Goal: Feedback & Contribution: Contribute content

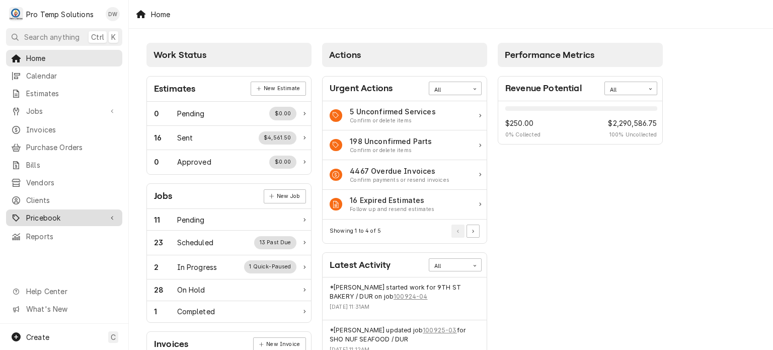
click at [39, 217] on div "Pricebook" at bounding box center [64, 217] width 112 height 13
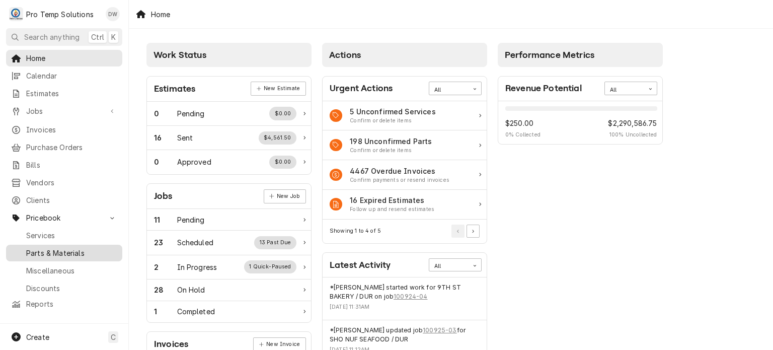
click at [54, 248] on span "Parts & Materials" at bounding box center [71, 253] width 91 height 11
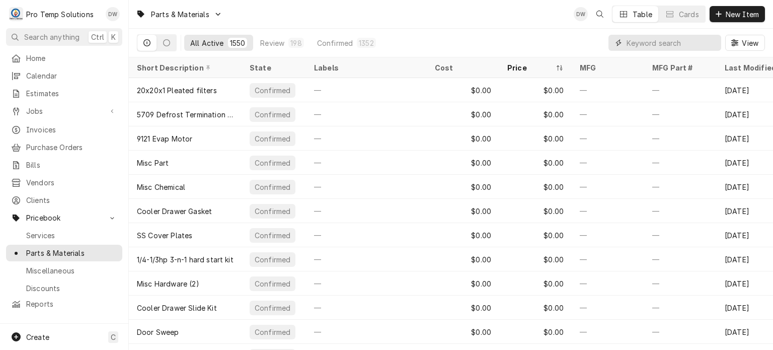
click at [683, 40] on input "Dynamic Content Wrapper" at bounding box center [671, 43] width 90 height 16
paste input "hos4h3473-01"
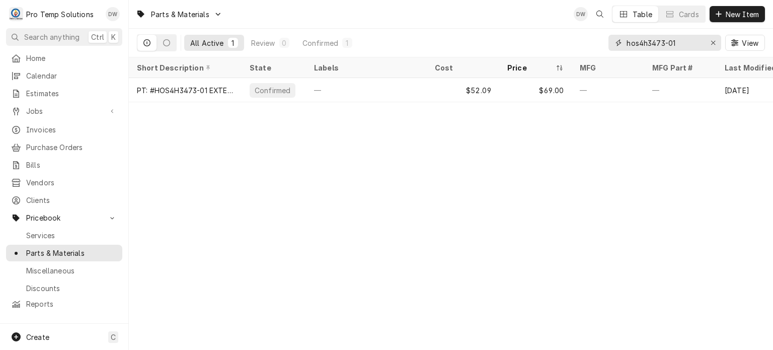
type input "hos4h3473-01"
drag, startPoint x: 687, startPoint y: 38, endPoint x: 592, endPoint y: 38, distance: 95.6
click at [592, 38] on div "All Active 1 Review 0 Confirmed 1 hos4h3473-01 View" at bounding box center [451, 43] width 628 height 28
click at [706, 45] on button "Erase input" at bounding box center [713, 43] width 16 height 16
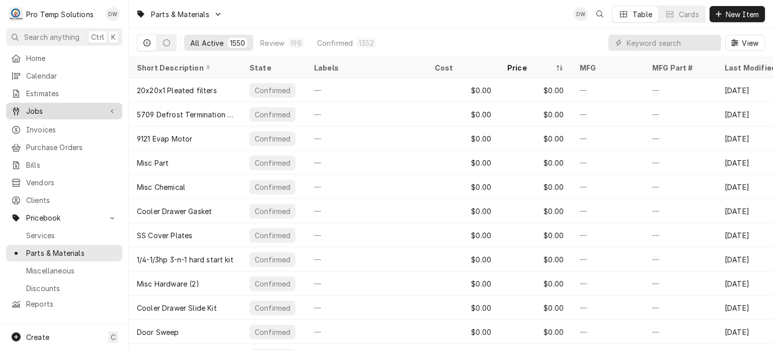
click at [89, 106] on span "Jobs" at bounding box center [64, 111] width 76 height 11
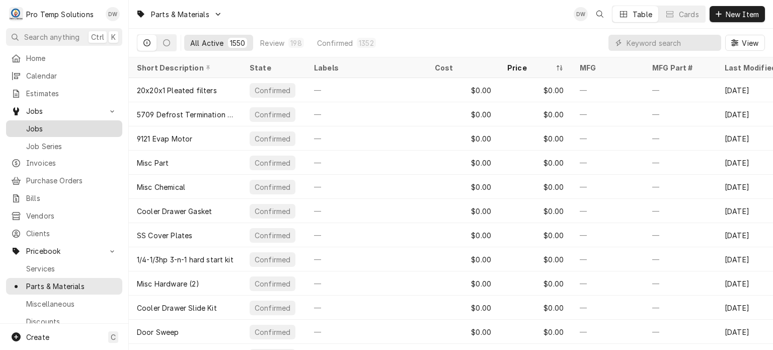
click at [84, 124] on span "Jobs" at bounding box center [71, 128] width 91 height 11
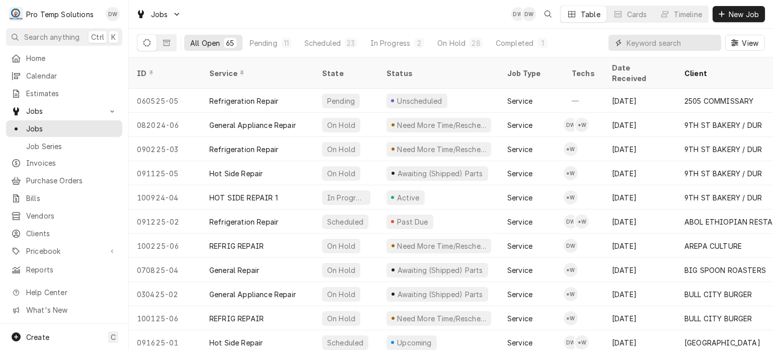
click at [695, 40] on input "Dynamic Content Wrapper" at bounding box center [671, 43] width 90 height 16
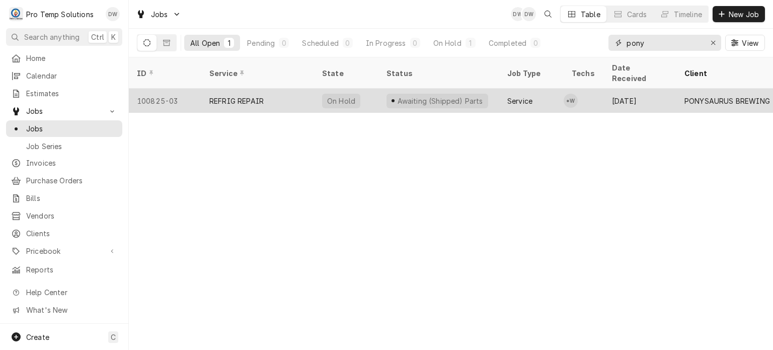
type input "pony"
click at [279, 89] on div "REFRIG REPAIR" at bounding box center [257, 101] width 113 height 24
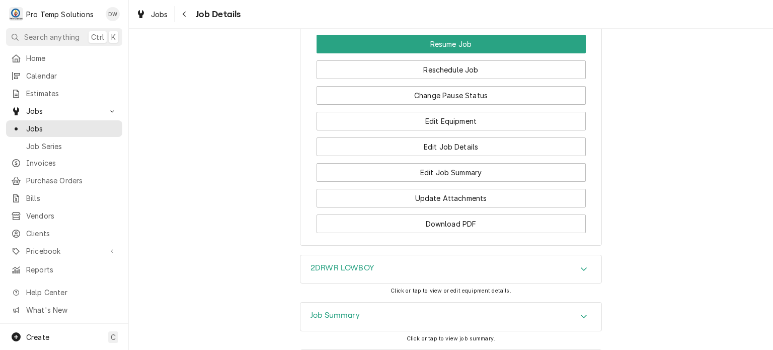
scroll to position [925, 0]
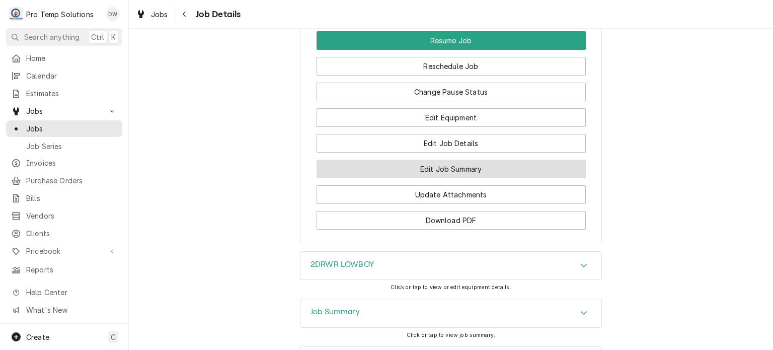
click at [474, 159] on button "Edit Job Summary" at bounding box center [450, 168] width 269 height 19
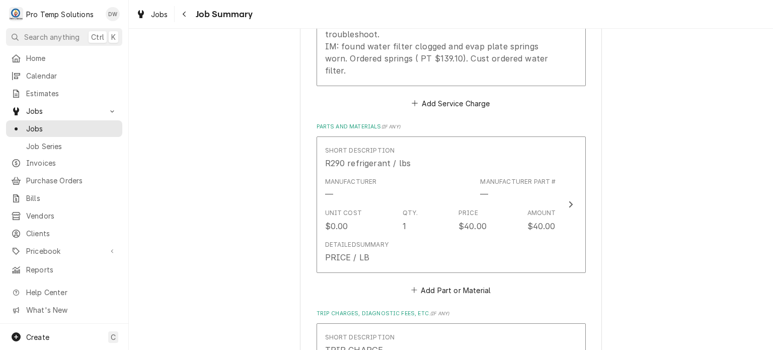
scroll to position [471, 0]
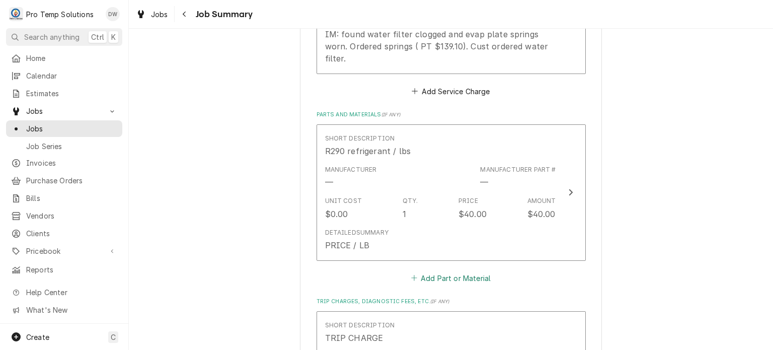
click at [433, 271] on button "Add Part or Material" at bounding box center [450, 278] width 83 height 14
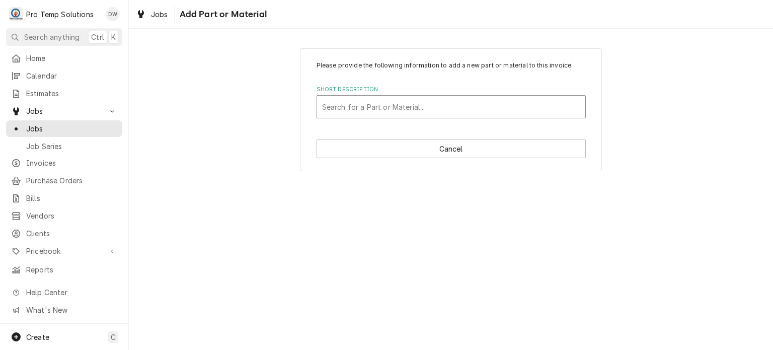
click at [382, 104] on div "Short Description" at bounding box center [451, 107] width 258 height 18
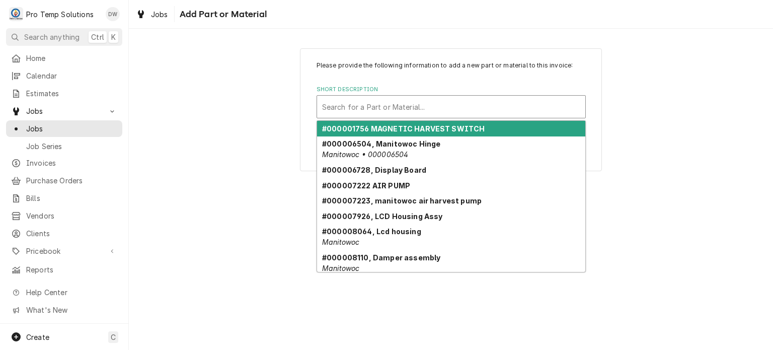
paste input "hos4h3473-01"
type input "hos4h3473-01"
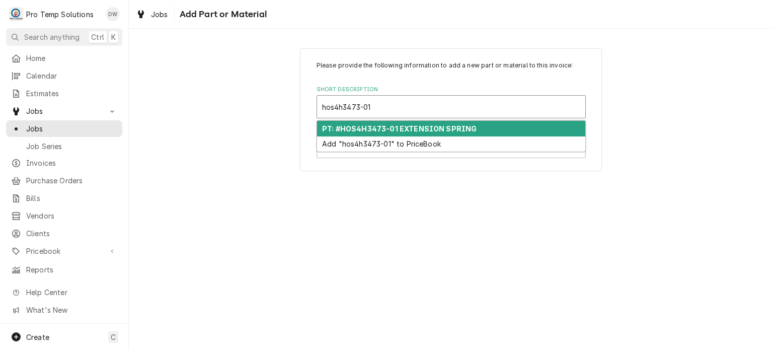
click at [389, 125] on strong "PT: #HOS4H3473-01 EXTENSION SPRING" at bounding box center [399, 128] width 154 height 9
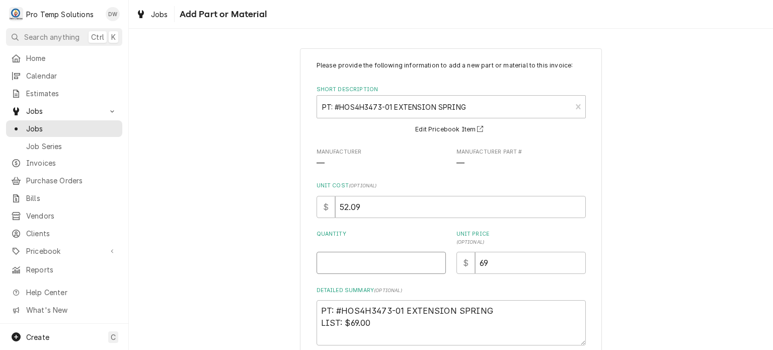
click at [372, 259] on input "Quantity" at bounding box center [380, 263] width 129 height 22
type textarea "x"
type input "1"
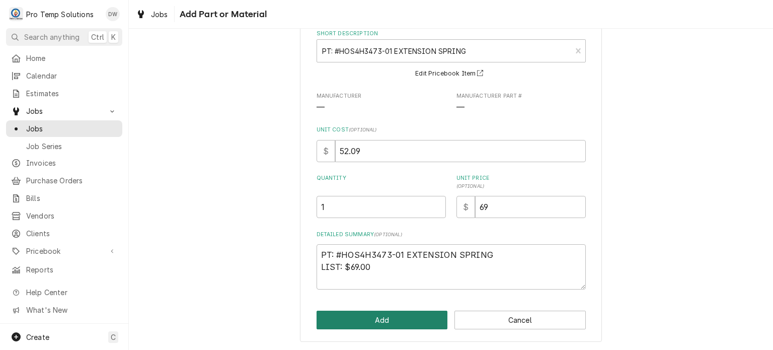
click at [370, 320] on button "Add" at bounding box center [381, 319] width 131 height 19
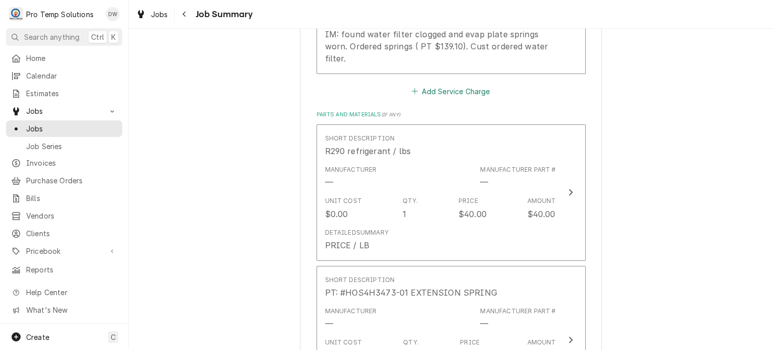
scroll to position [1041, 0]
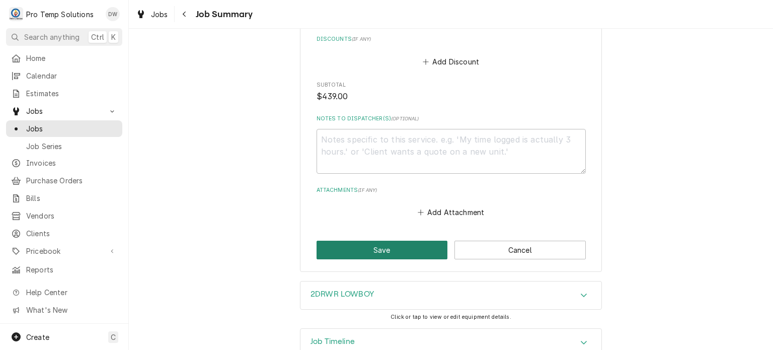
click at [378, 240] on button "Save" at bounding box center [381, 249] width 131 height 19
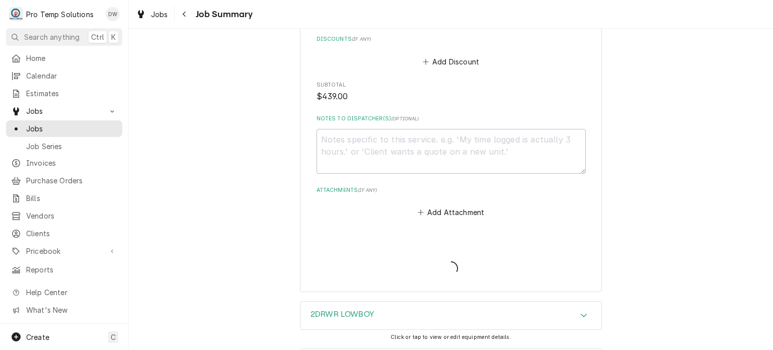
type textarea "x"
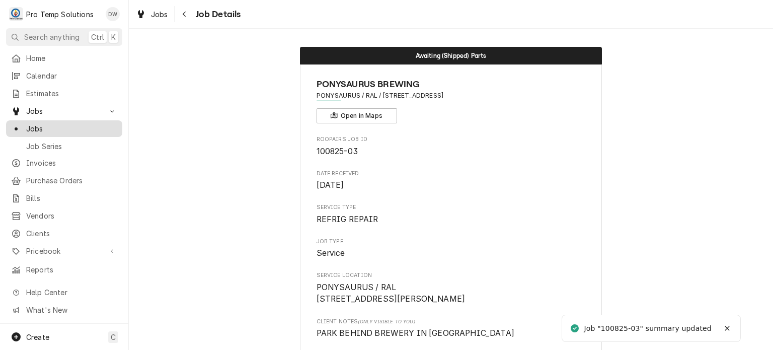
click at [44, 127] on span "Jobs" at bounding box center [71, 128] width 91 height 11
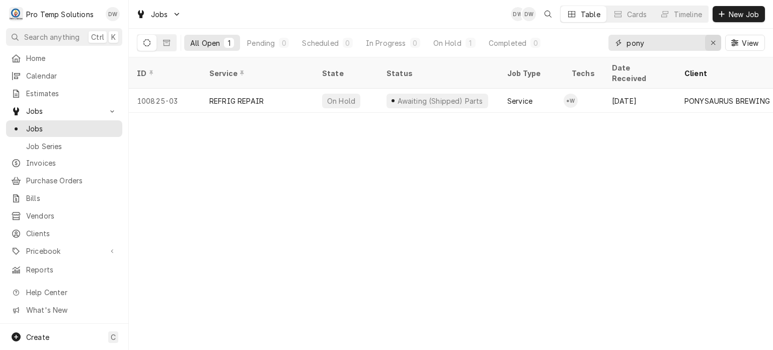
click at [710, 43] on icon "Erase input" at bounding box center [713, 42] width 6 height 7
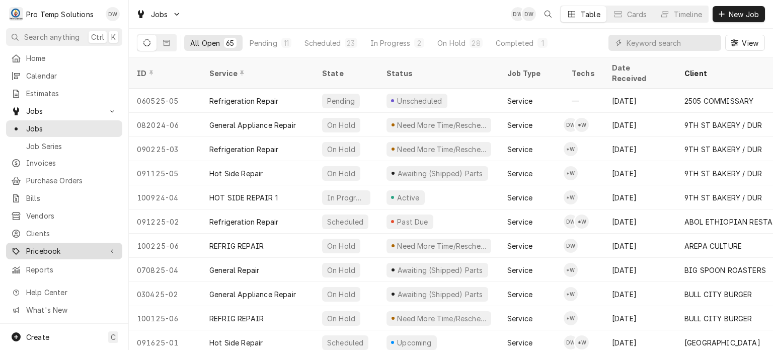
click at [52, 245] on span "Pricebook" at bounding box center [64, 250] width 76 height 11
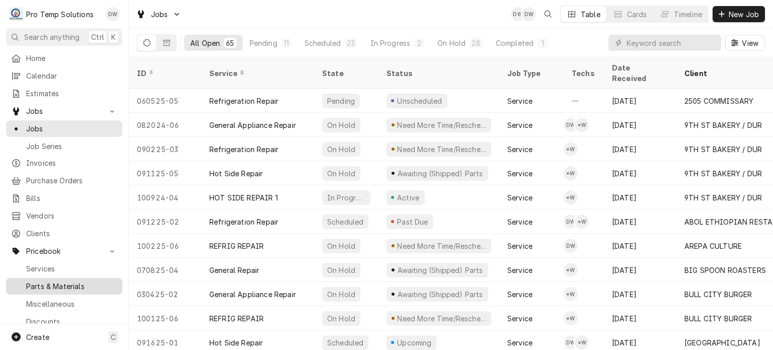
click at [55, 281] on span "Parts & Materials" at bounding box center [71, 286] width 91 height 11
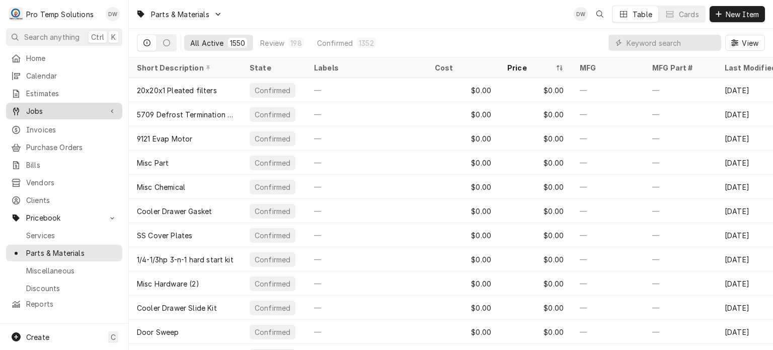
click at [63, 113] on div "Jobs" at bounding box center [64, 111] width 112 height 13
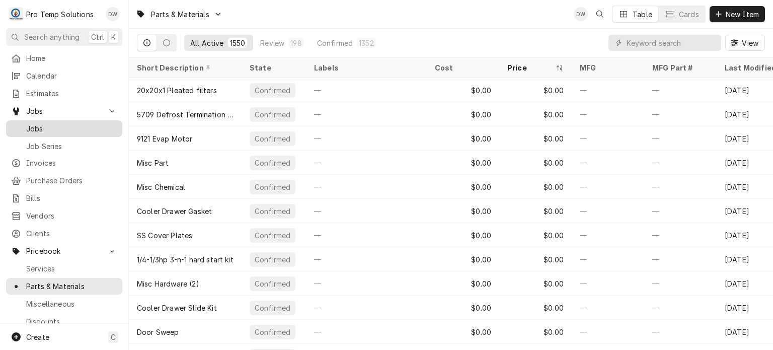
click at [61, 123] on span "Jobs" at bounding box center [71, 128] width 91 height 11
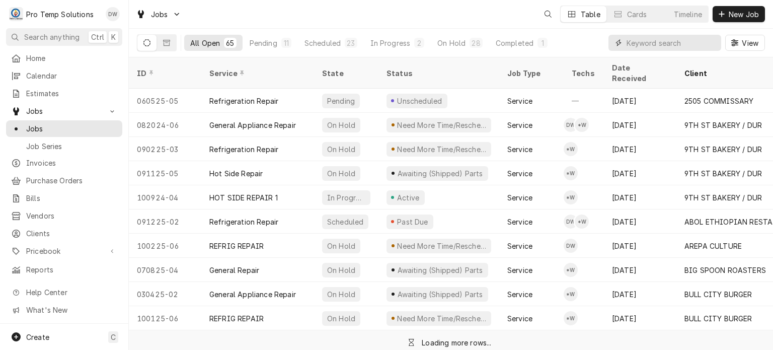
click at [677, 37] on input "Dynamic Content Wrapper" at bounding box center [671, 43] width 90 height 16
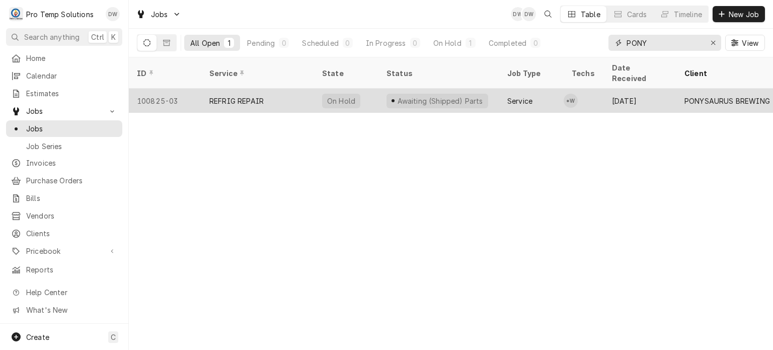
type input "PONY"
click at [393, 98] on span "Dynamic Content Wrapper" at bounding box center [392, 100] width 5 height 5
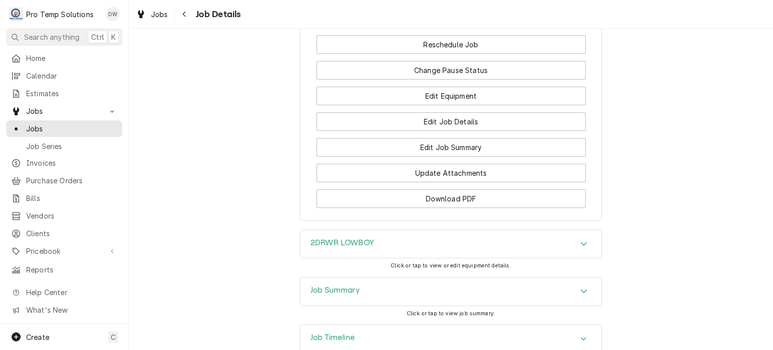
scroll to position [948, 0]
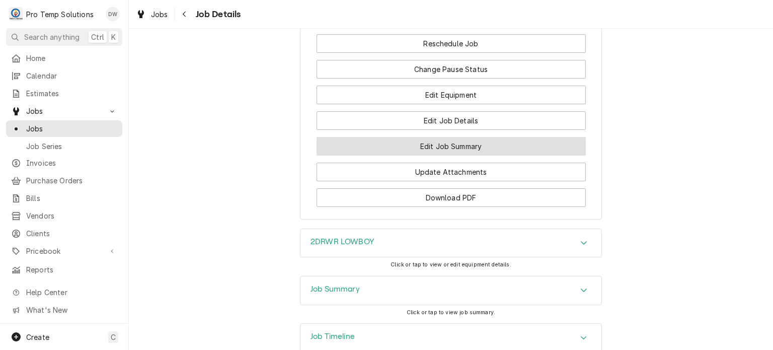
click at [348, 137] on button "Edit Job Summary" at bounding box center [450, 146] width 269 height 19
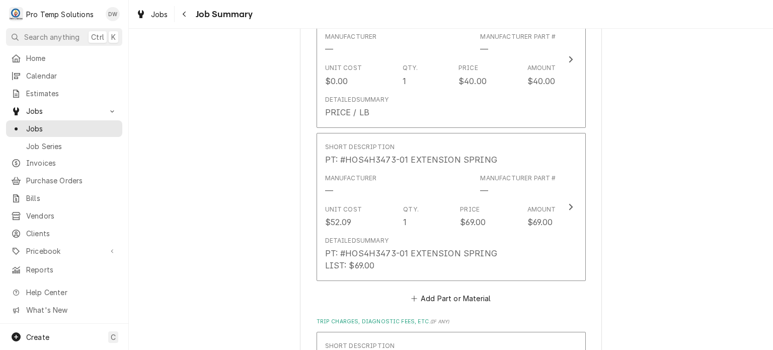
scroll to position [607, 0]
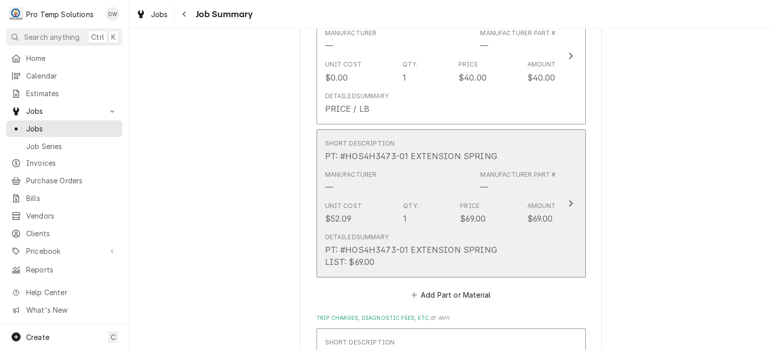
click at [443, 232] on div "Detailed Summary PT: #HOS4H3473-01 EXTENSION SPRING LIST: $69.00" at bounding box center [411, 249] width 172 height 35
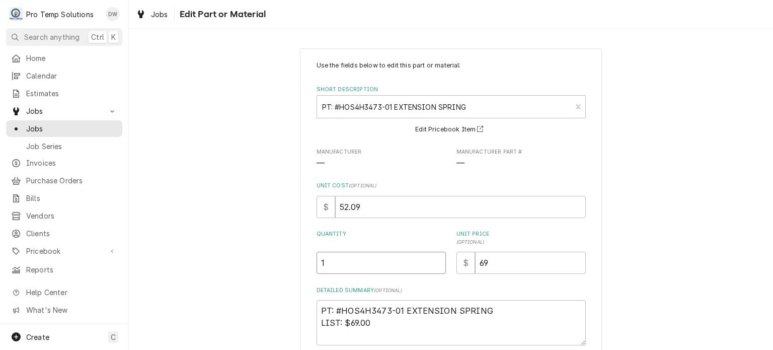
click at [383, 263] on input "1" at bounding box center [380, 263] width 129 height 22
type textarea "x"
type input "2"
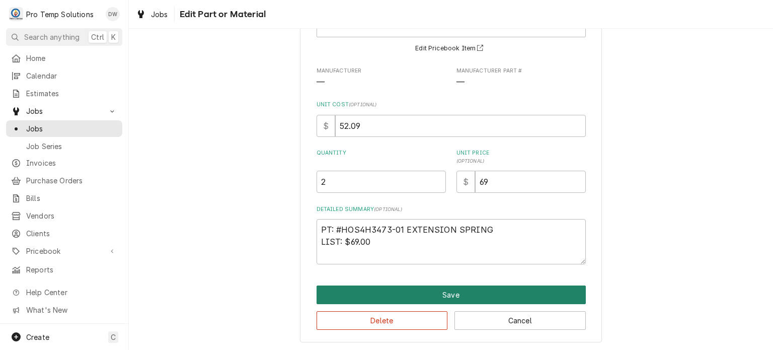
click at [413, 291] on button "Save" at bounding box center [450, 294] width 269 height 19
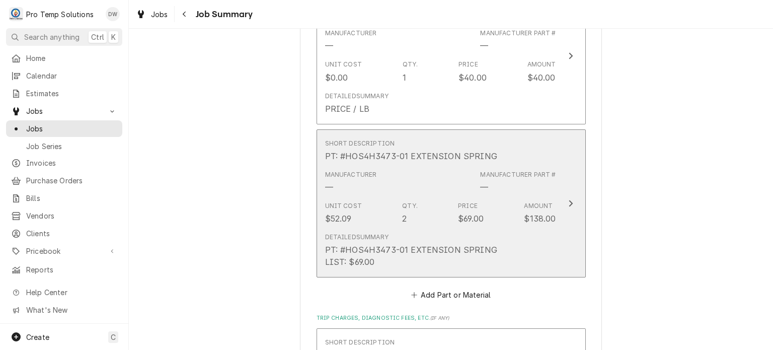
scroll to position [1041, 0]
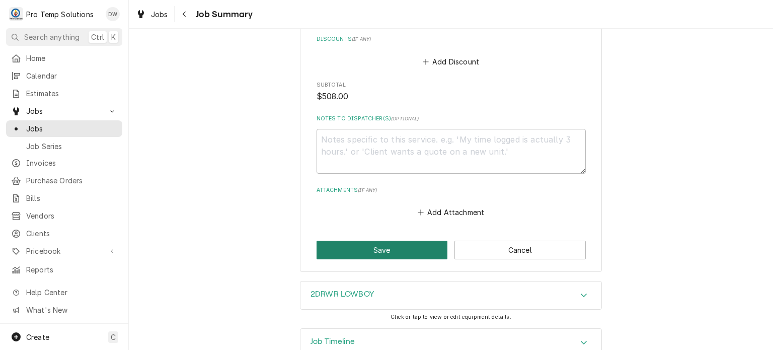
click at [397, 240] on button "Save" at bounding box center [381, 249] width 131 height 19
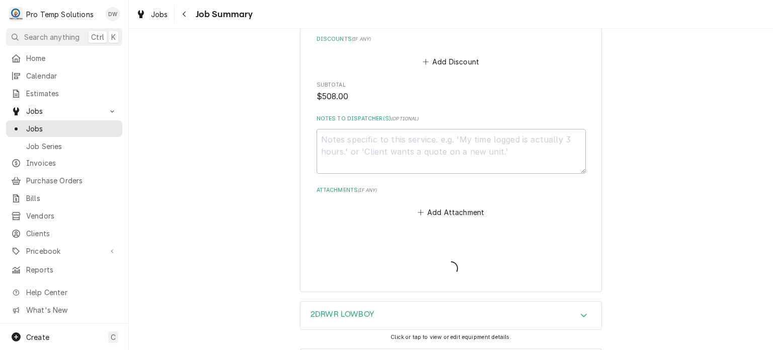
type textarea "x"
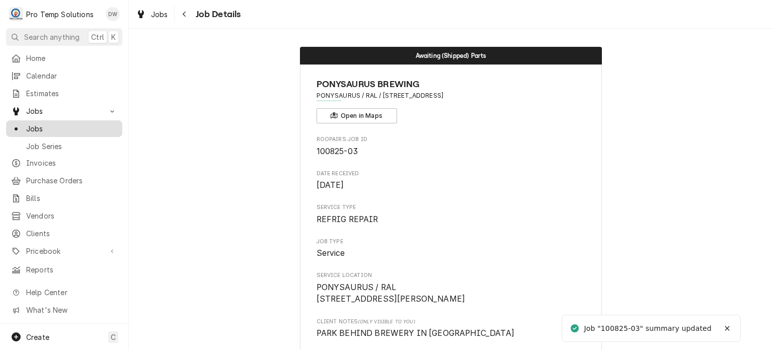
click at [46, 124] on span "Jobs" at bounding box center [71, 128] width 91 height 11
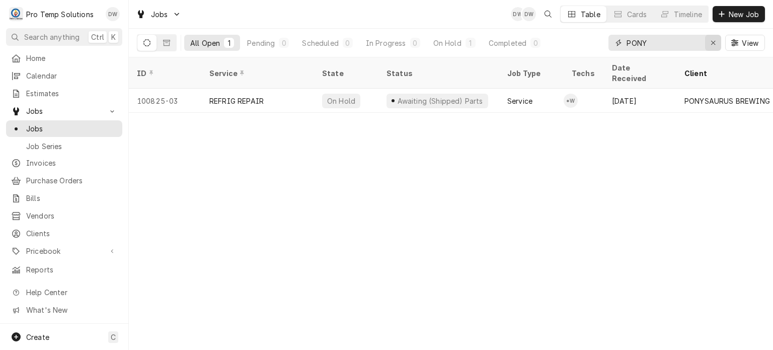
click at [708, 40] on div "Erase input" at bounding box center [713, 43] width 10 height 10
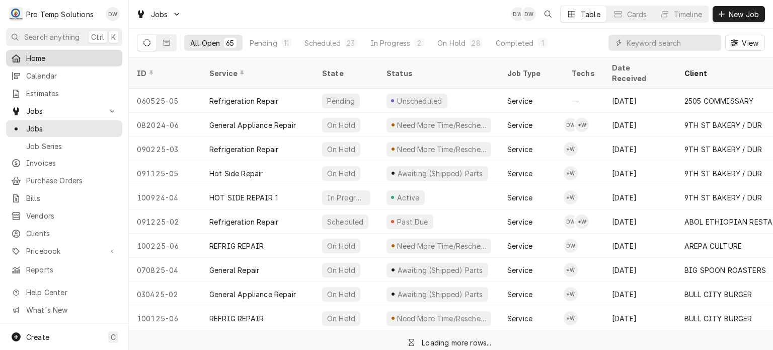
click at [41, 53] on span "Home" at bounding box center [71, 58] width 91 height 11
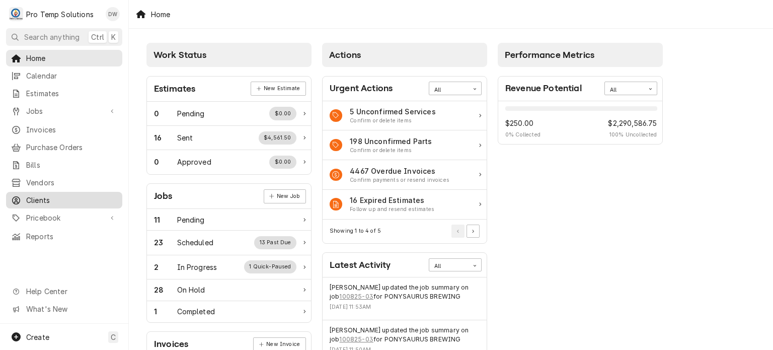
click at [68, 200] on link "Clients" at bounding box center [64, 200] width 116 height 17
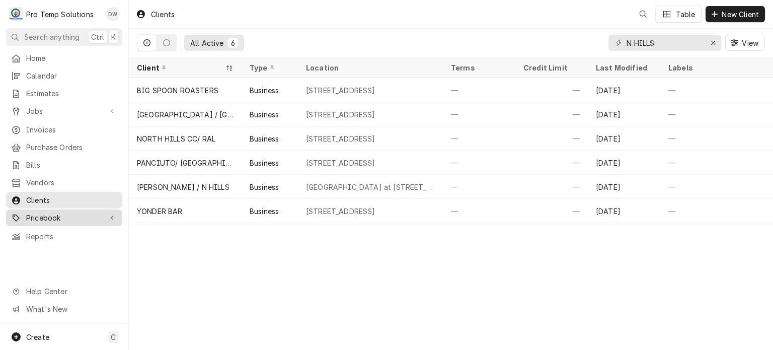
click at [61, 212] on span "Pricebook" at bounding box center [64, 217] width 76 height 11
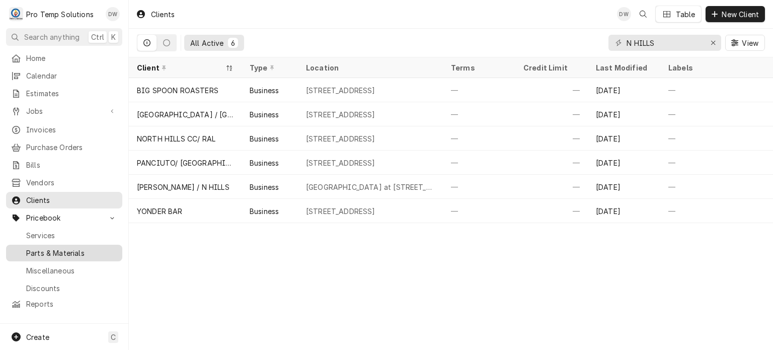
click at [58, 248] on span "Parts & Materials" at bounding box center [71, 253] width 91 height 11
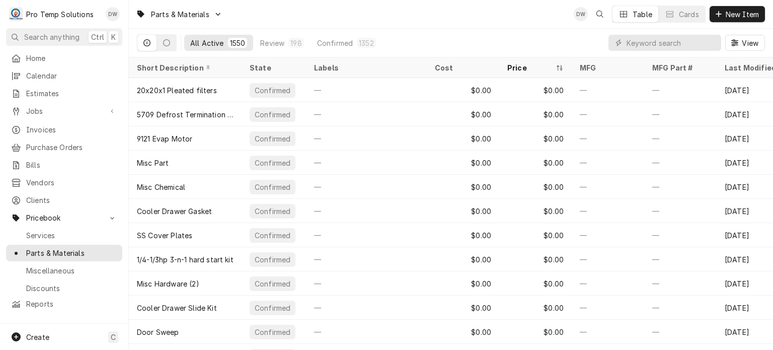
click at [702, 34] on div "View" at bounding box center [686, 43] width 156 height 28
click at [697, 42] on input "Dynamic Content Wrapper" at bounding box center [671, 43] width 90 height 16
click at [732, 13] on span "New Item" at bounding box center [741, 14] width 37 height 11
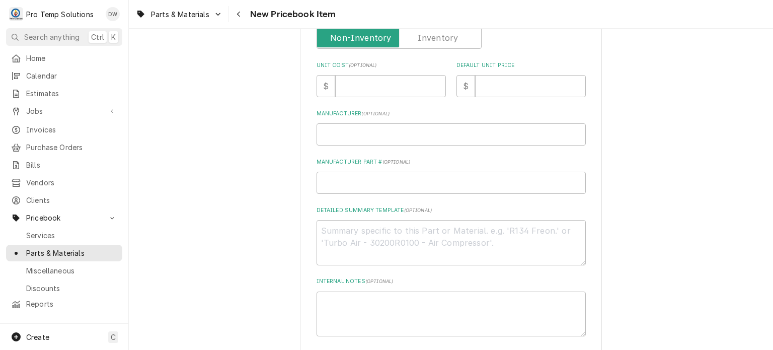
scroll to position [270, 0]
click at [381, 232] on textarea "Detailed Summary Template ( optional )" at bounding box center [450, 241] width 269 height 45
paste textarea "PT #TRBAU28R411880 SENSOR ( PLASTIC TIP ) LIST $65.00"
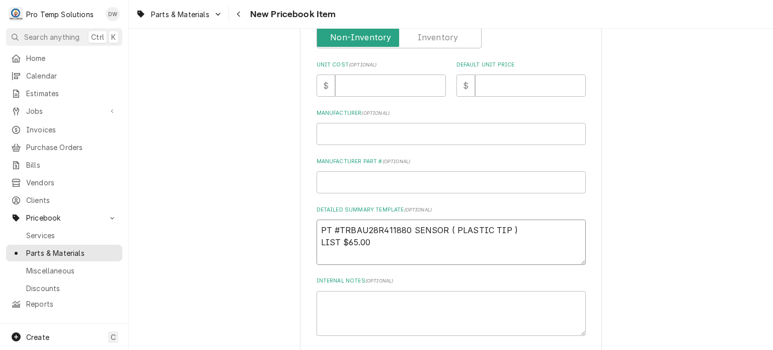
type textarea "PT #TRBAU28R411880 SENSOR ( PLASTIC TIP ) LIST $65.00"
type textarea "x"
drag, startPoint x: 317, startPoint y: 226, endPoint x: 533, endPoint y: 215, distance: 216.1
click at [533, 215] on div "Detailed Summary Template ( optional ) PT #TRBAU28R411880 SENSOR ( PLASTIC TIP …" at bounding box center [450, 235] width 269 height 59
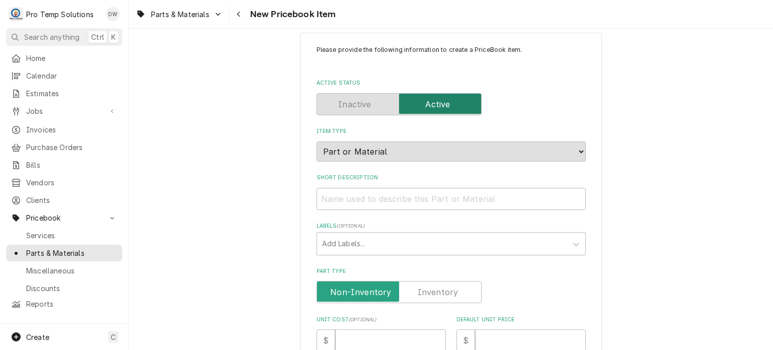
scroll to position [0, 0]
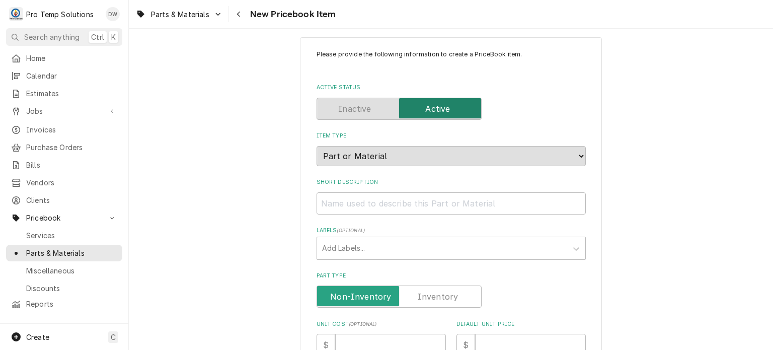
type textarea "PT #TRBAU28R411880 SENSOR ( PLASTIC TIP ) LIST $65.00"
click at [483, 193] on input "Short Description" at bounding box center [450, 203] width 269 height 22
paste input "PT #TRBAU28R411880 SENSOR ( PLASTIC TIP )"
type input "PT #TRBAU28R411880 SENSOR ( PLASTIC TIP )"
type textarea "x"
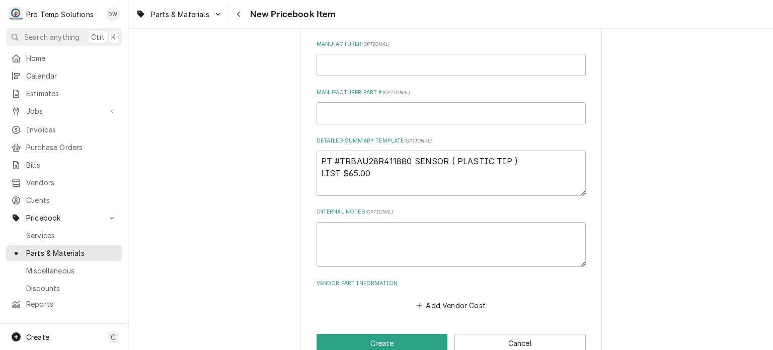
scroll to position [349, 0]
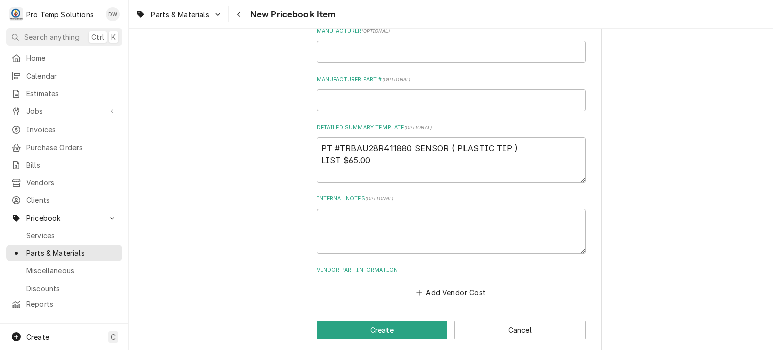
type input "PT #TRBAU28R411880 SENSOR ( PLASTIC TIP )"
drag, startPoint x: 342, startPoint y: 163, endPoint x: 384, endPoint y: 165, distance: 41.8
click at [384, 165] on textarea "PT #TRBAU28R411880 SENSOR ( PLASTIC TIP ) LIST $65.00" at bounding box center [450, 159] width 269 height 45
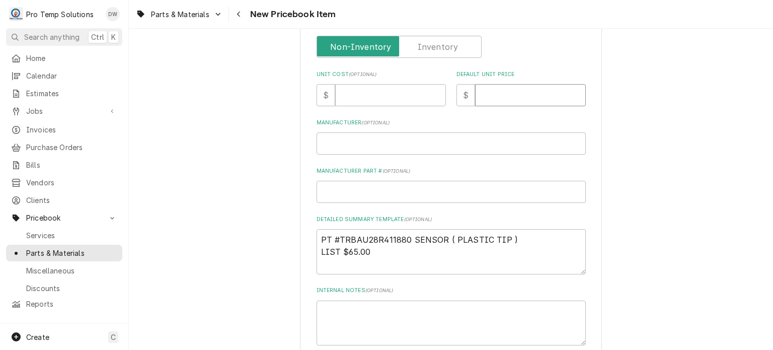
click at [496, 99] on input "Default Unit Price" at bounding box center [530, 95] width 111 height 22
paste input "65.00"
type input "65.00"
type textarea "x"
type input "65.00"
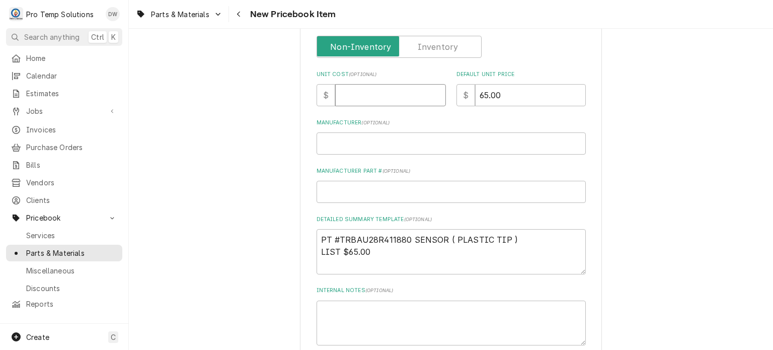
click at [384, 86] on input "Unit Cost ( optional )" at bounding box center [390, 95] width 111 height 22
paste input "46.80"
type input "46.80"
type textarea "x"
type input "46.80"
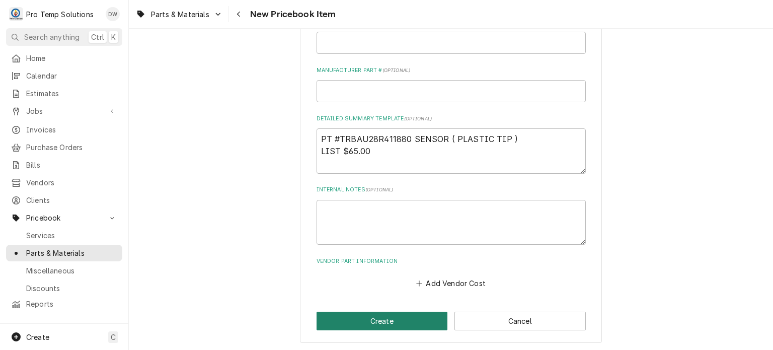
click at [353, 322] on button "Create" at bounding box center [381, 320] width 131 height 19
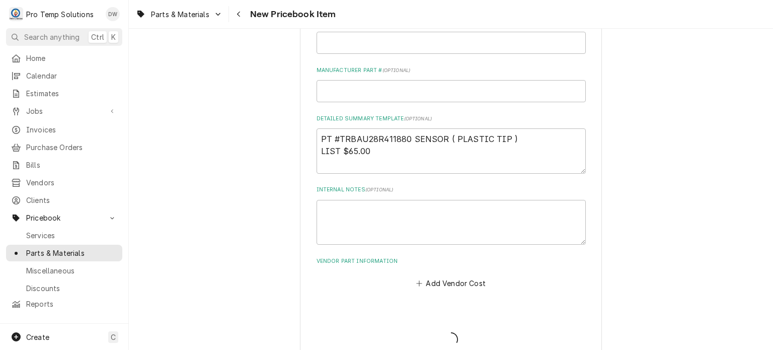
type textarea "x"
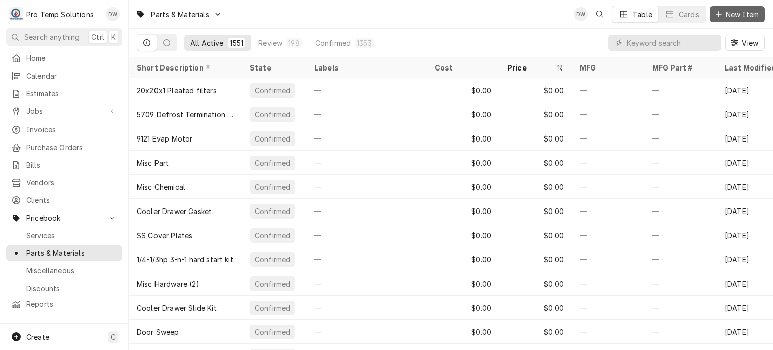
click at [729, 8] on button "New Item" at bounding box center [736, 14] width 55 height 16
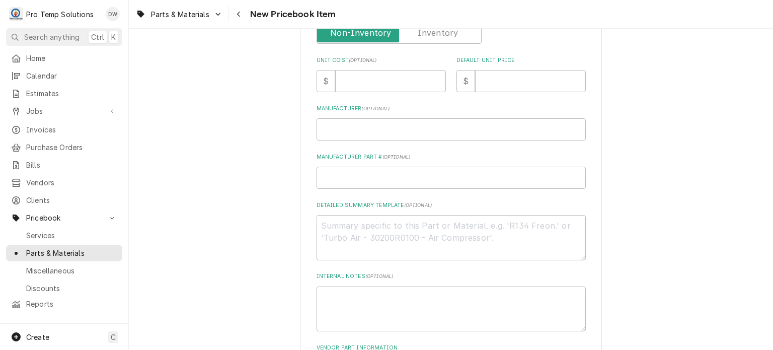
scroll to position [284, 0]
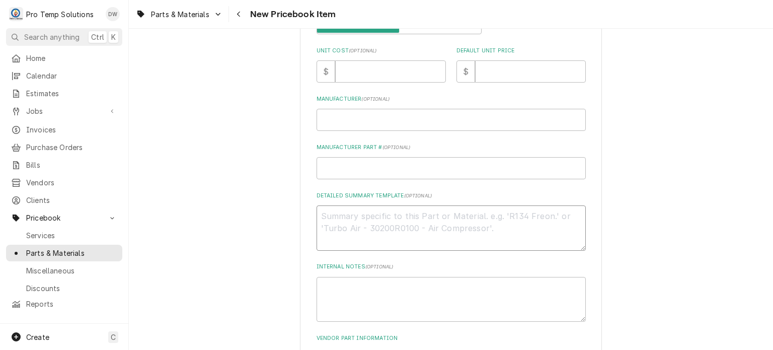
click at [372, 211] on textarea "Detailed Summary Template ( optional )" at bounding box center [450, 227] width 269 height 45
paste textarea "PT #TRBAU28R411890 METAL SENSOR LIST: $73.00"
type textarea "x"
type textarea "PT #TRBAU28R411890 METAL SENSOR LIST: $73.00"
type textarea "x"
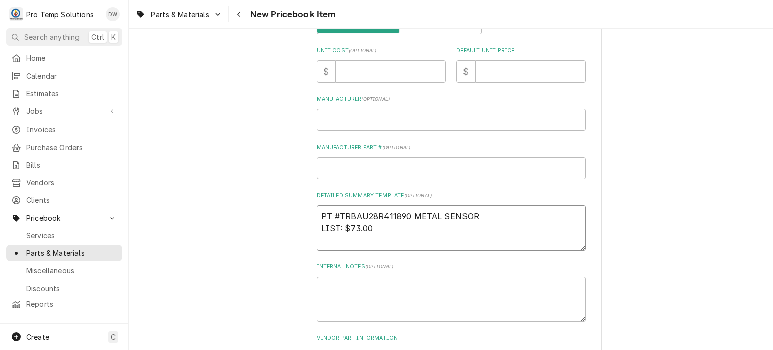
drag, startPoint x: 493, startPoint y: 211, endPoint x: 170, endPoint y: 204, distance: 323.5
click at [170, 204] on div "Please provide the following information to create a PriceBook item. Active Sta…" at bounding box center [451, 92] width 644 height 674
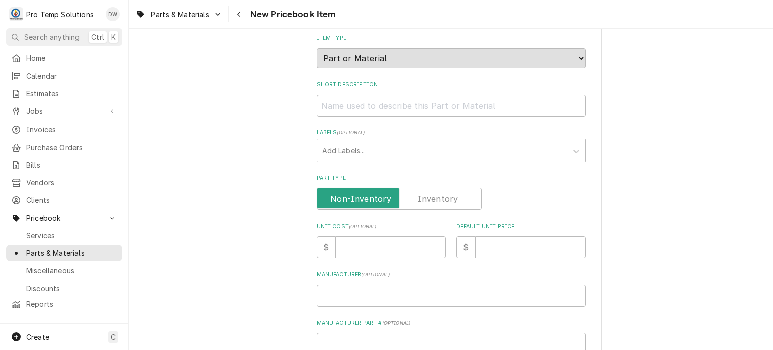
scroll to position [109, 0]
type textarea "PT #TRBAU28R411890 METAL SENSOR LIST: $73.00"
click at [354, 108] on input "Short Description" at bounding box center [450, 105] width 269 height 22
paste input "PT #TRBAU28R411890 METAL SENSOR"
type textarea "x"
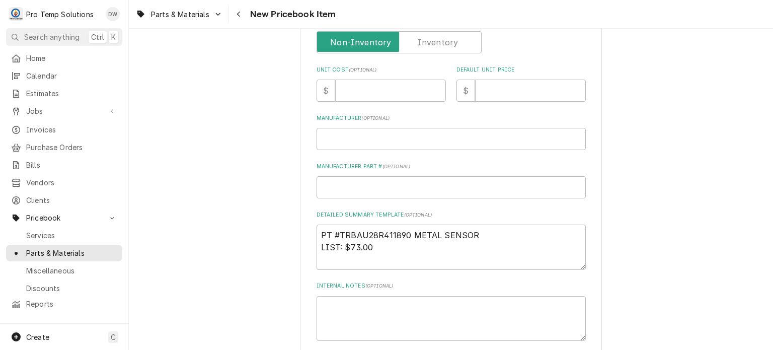
scroll to position [0, 0]
type input "PT #TRBAU28R411890 METAL SENSOR"
click at [389, 79] on input "Unit Cost ( optional )" at bounding box center [390, 90] width 111 height 22
paste input "54.00"
type textarea "x"
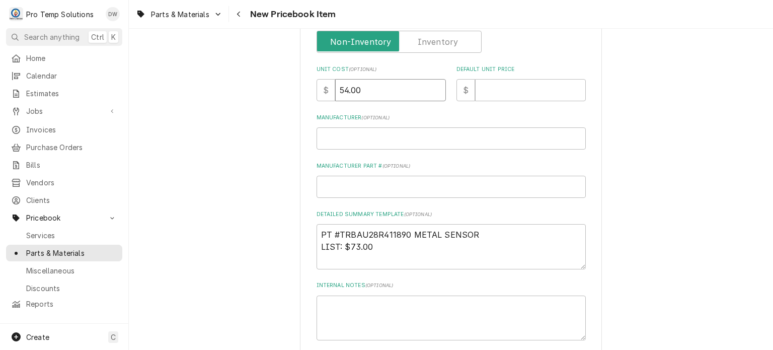
type input "54.00"
click at [489, 99] on input "Default Unit Price" at bounding box center [530, 90] width 111 height 22
paste input "73.00"
type textarea "x"
type input "73.00"
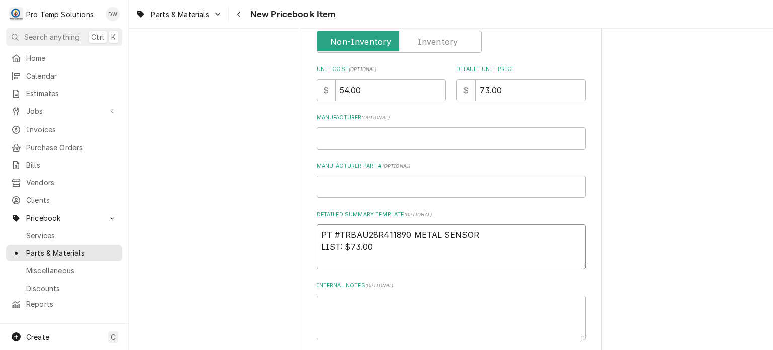
drag, startPoint x: 481, startPoint y: 228, endPoint x: 218, endPoint y: 188, distance: 266.2
click at [218, 188] on div "Please provide the following information to create a PriceBook item. Active Sta…" at bounding box center [451, 111] width 644 height 674
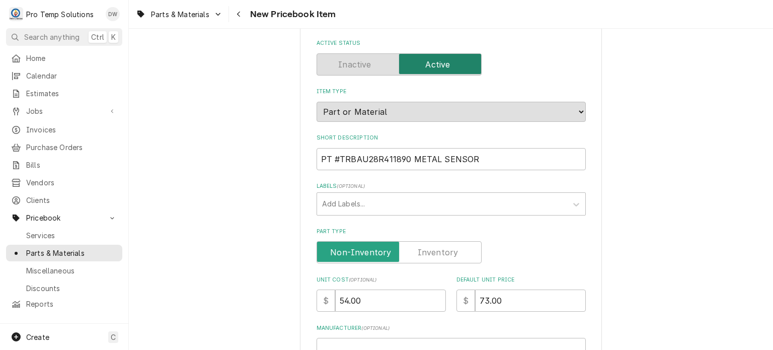
scroll to position [18, 0]
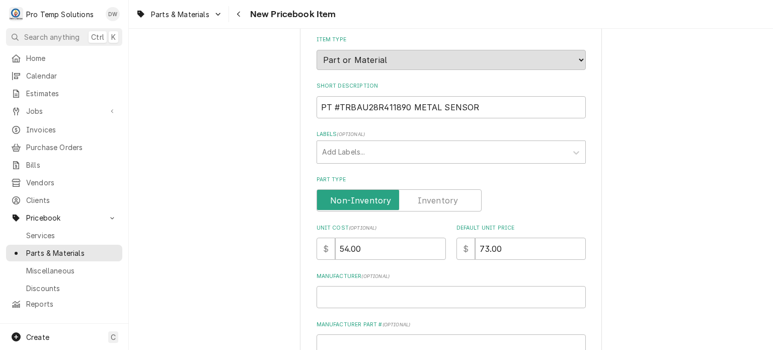
click at [263, 183] on div "Please provide the following information to create a PriceBook item. Active Sta…" at bounding box center [451, 269] width 644 height 674
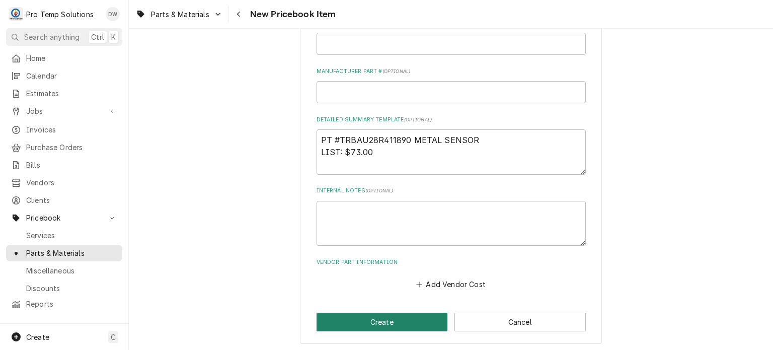
click at [370, 326] on button "Create" at bounding box center [381, 321] width 131 height 19
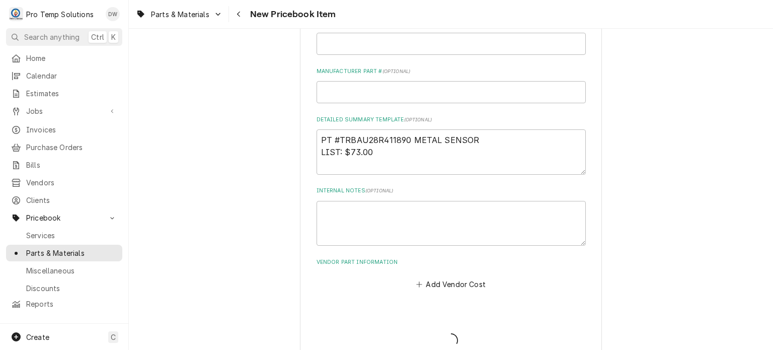
type textarea "x"
